Goal: Task Accomplishment & Management: Manage account settings

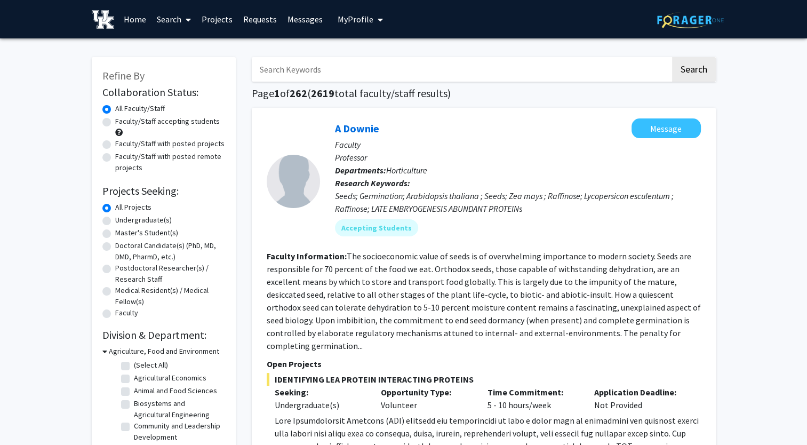
click at [368, 18] on span "My Profile" at bounding box center [355, 19] width 36 height 11
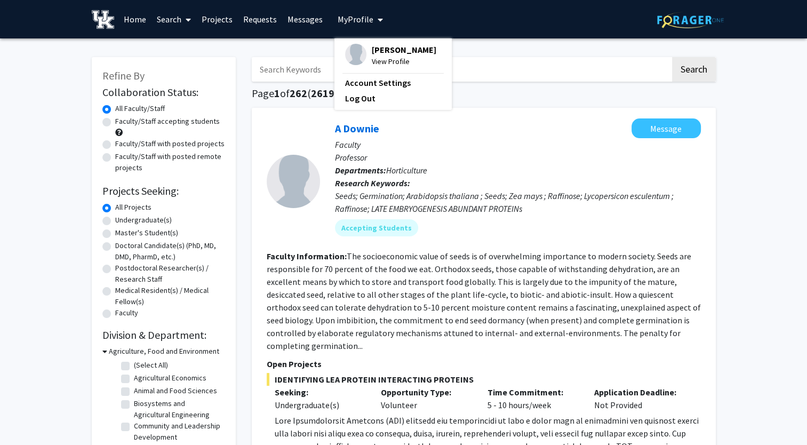
click at [384, 62] on span "View Profile" at bounding box center [404, 61] width 65 height 12
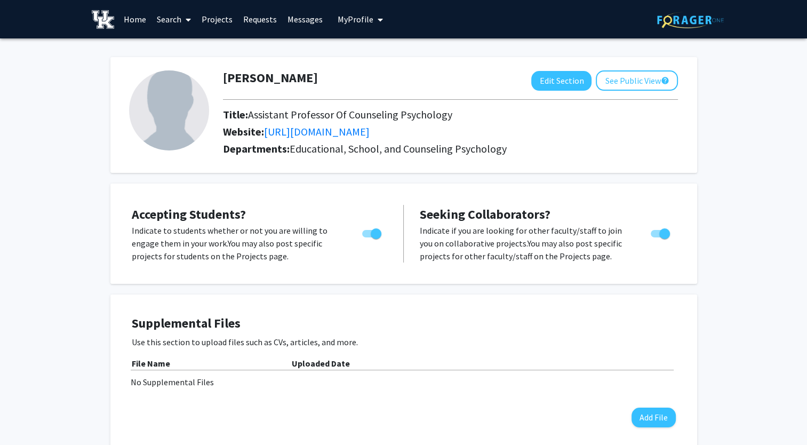
click at [169, 103] on img at bounding box center [169, 110] width 80 height 80
click at [561, 86] on button "Edit Section" at bounding box center [561, 81] width 60 height 20
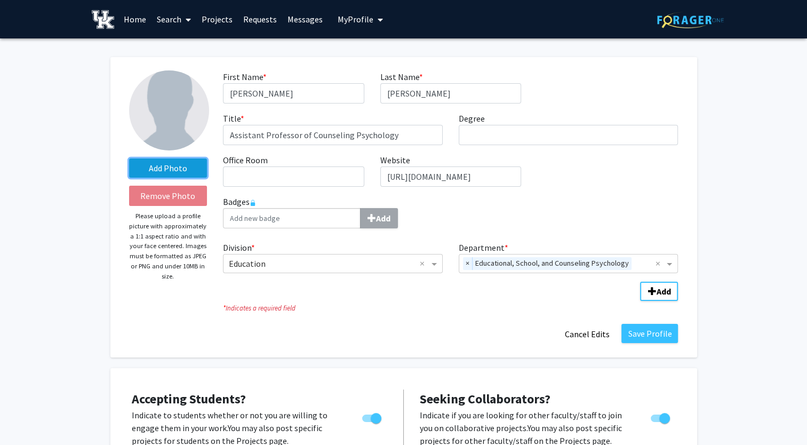
click at [184, 170] on label "Add Photo" at bounding box center [168, 167] width 78 height 19
click at [0, 0] on input "Add Photo" at bounding box center [0, 0] width 0 height 0
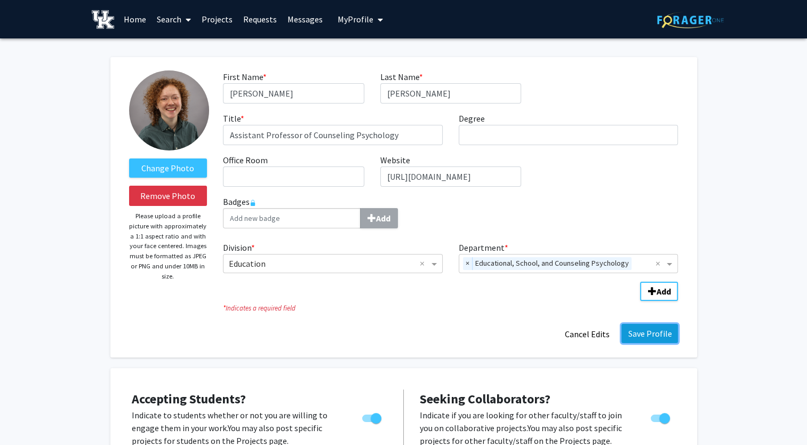
click at [653, 337] on button "Save Profile" at bounding box center [649, 333] width 57 height 19
